Goal: Task Accomplishment & Management: Use online tool/utility

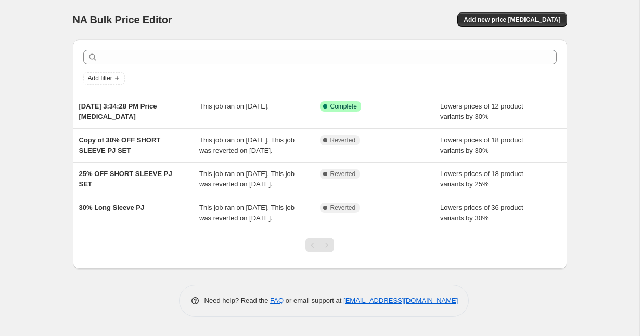
click at [22, 112] on div "NA Bulk Price Editor. This page is ready NA Bulk Price Editor Add new price [ME…" at bounding box center [319, 168] width 639 height 336
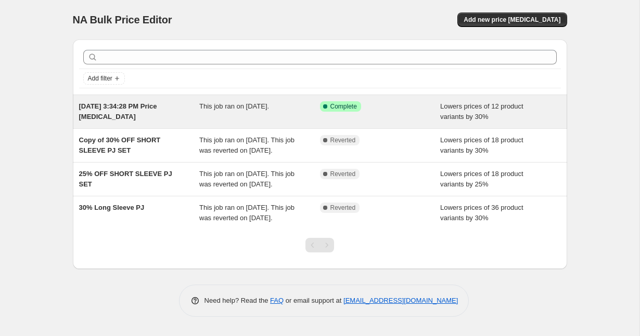
click at [147, 123] on div "[DATE] 3:34:28 PM Price [MEDICAL_DATA] This job ran on [DATE]. Success Complete…" at bounding box center [320, 111] width 494 height 33
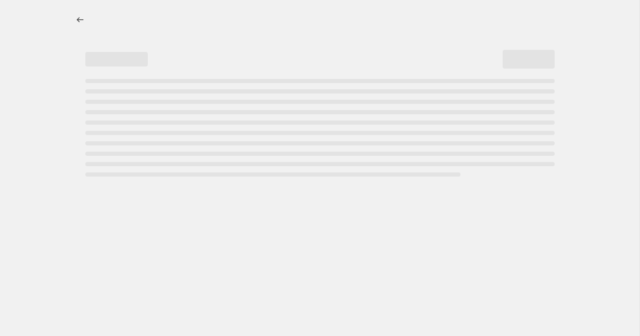
select select "percentage"
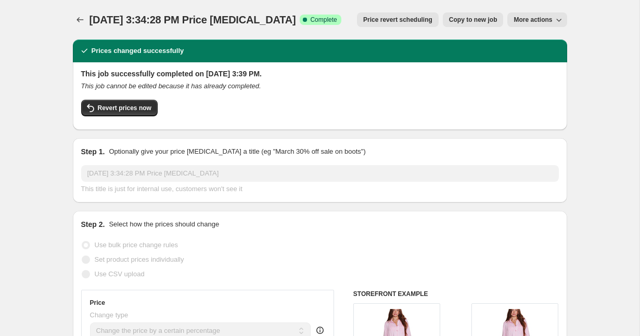
click at [552, 22] on span "More actions" at bounding box center [532, 20] width 38 height 8
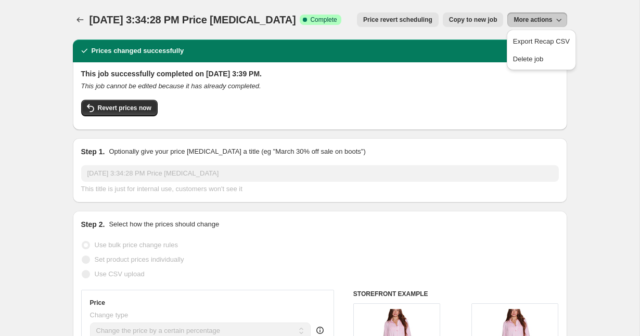
click at [552, 22] on span "More actions" at bounding box center [532, 20] width 38 height 8
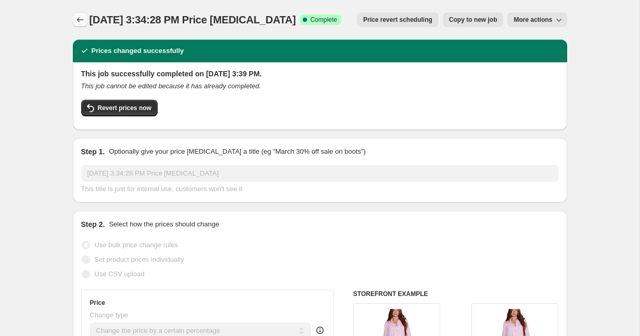
click at [75, 19] on icon "Price change jobs" at bounding box center [80, 20] width 10 height 10
